Goal: Task Accomplishment & Management: Manage account settings

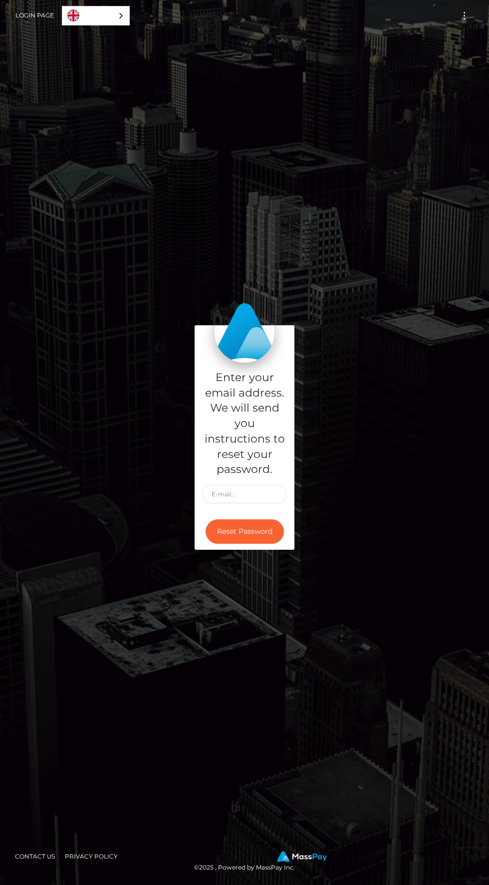
click at [26, 15] on link "Login Page" at bounding box center [34, 15] width 38 height 21
